Goal: Learn about a topic

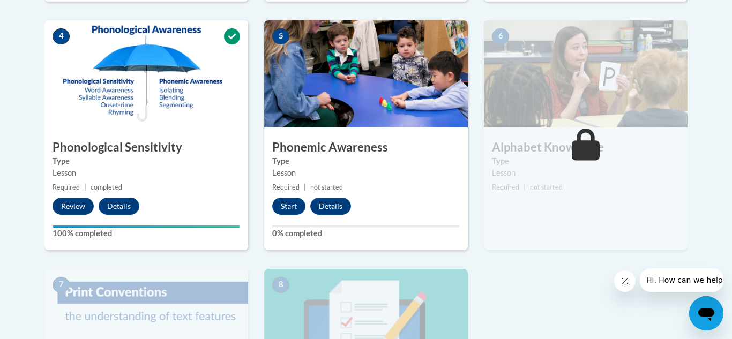
scroll to position [607, 0]
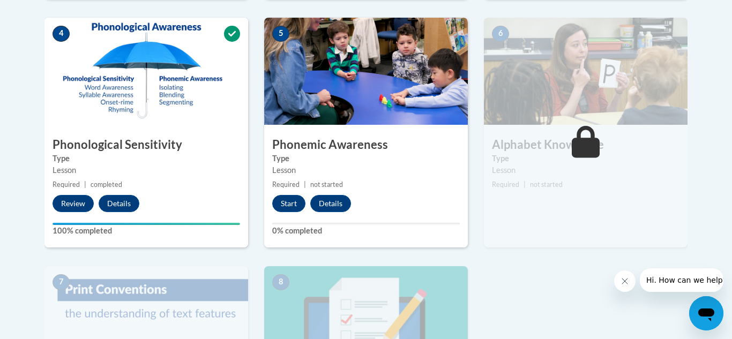
click at [559, 153] on label "Type" at bounding box center [585, 159] width 187 height 12
click at [290, 206] on button "Start" at bounding box center [288, 203] width 33 height 17
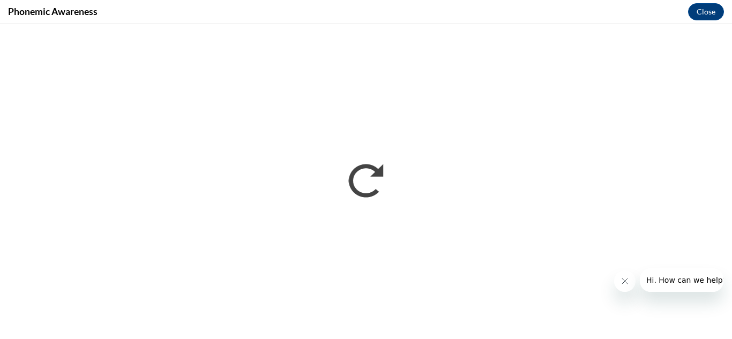
scroll to position [0, 0]
